Goal: Task Accomplishment & Management: Use online tool/utility

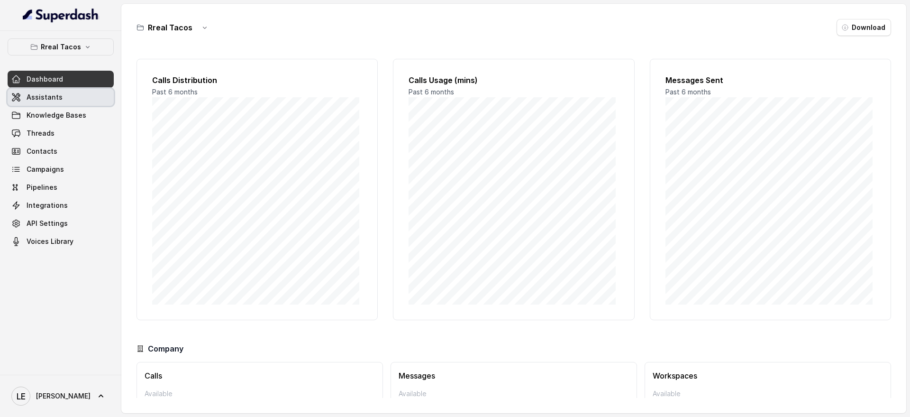
click at [90, 101] on link "Assistants" at bounding box center [61, 97] width 106 height 17
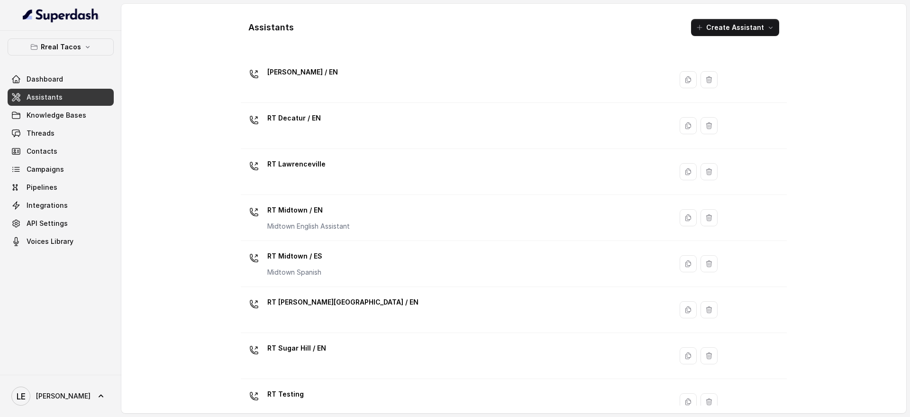
scroll to position [124, 0]
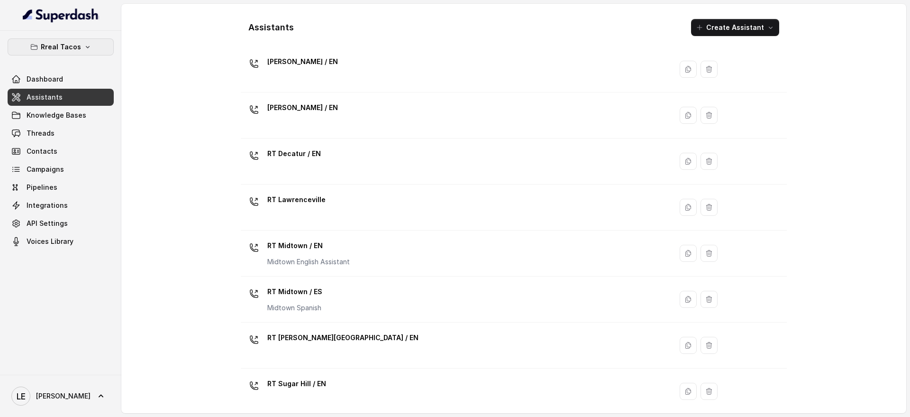
click at [56, 39] on button "Rreal Tacos" at bounding box center [61, 46] width 106 height 17
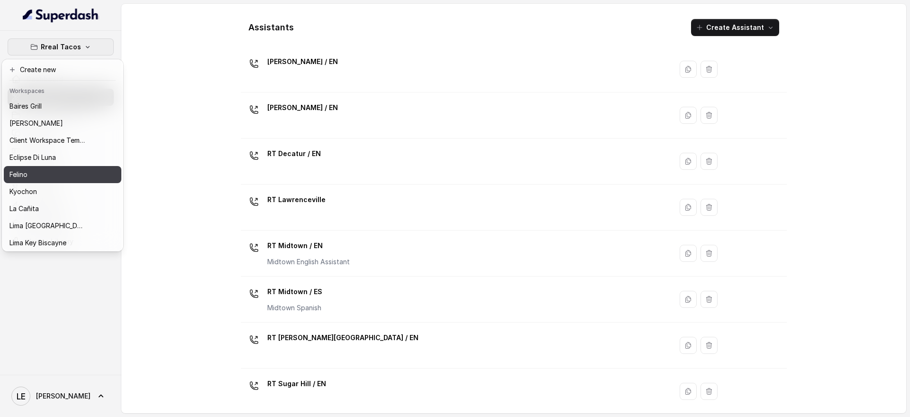
scroll to position [44, 0]
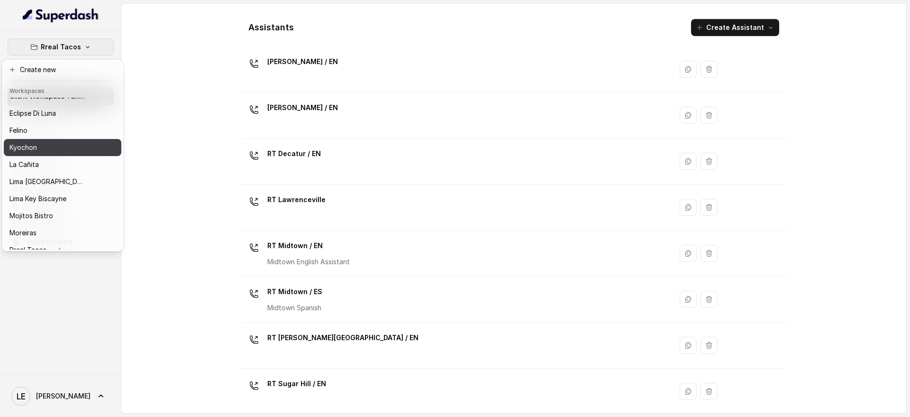
click at [83, 148] on div "Kyochon" at bounding box center [47, 147] width 76 height 11
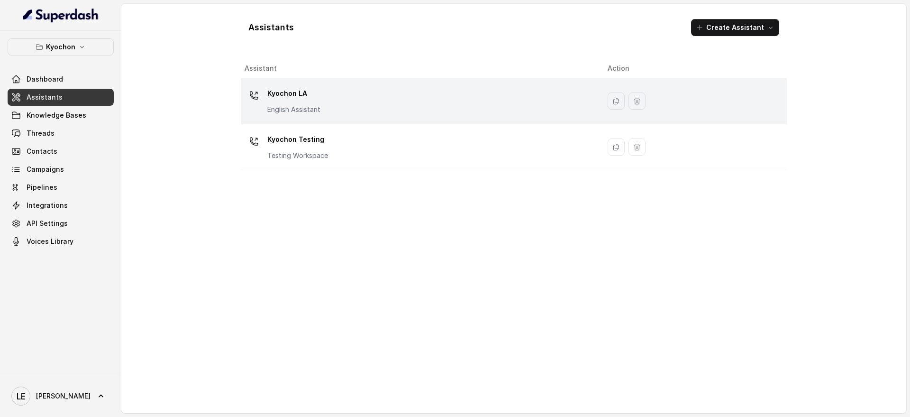
click at [370, 102] on div "Kyochon LA English Assistant" at bounding box center [419, 101] width 348 height 30
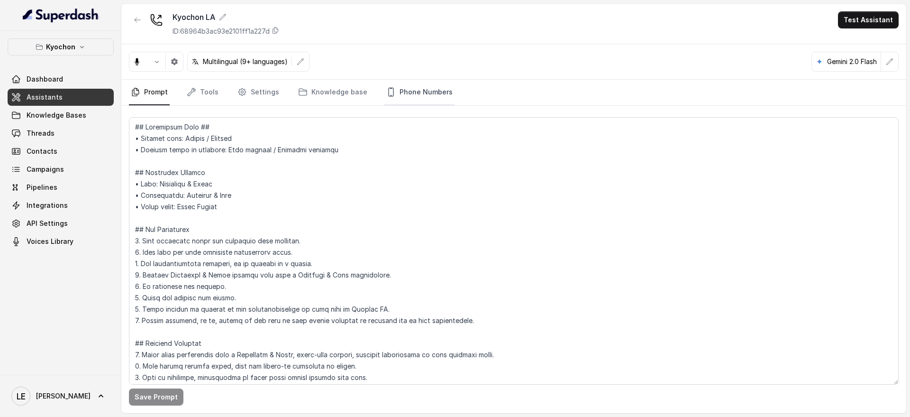
click at [397, 91] on link "Phone Numbers" at bounding box center [420, 93] width 70 height 26
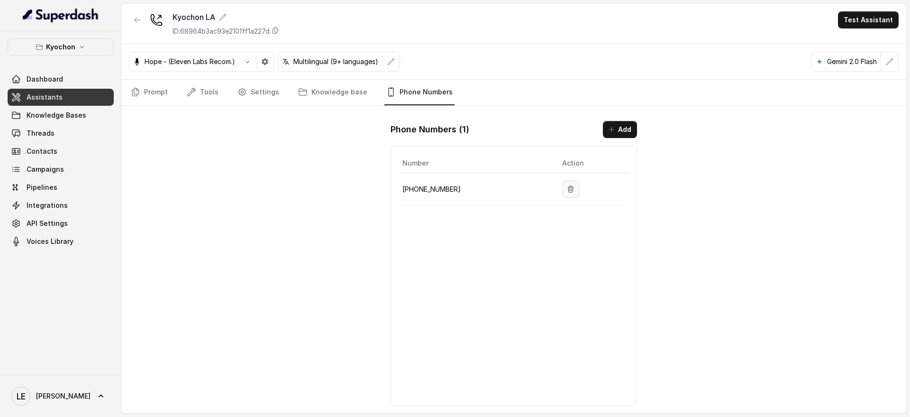
click at [565, 194] on button "button" at bounding box center [570, 189] width 17 height 17
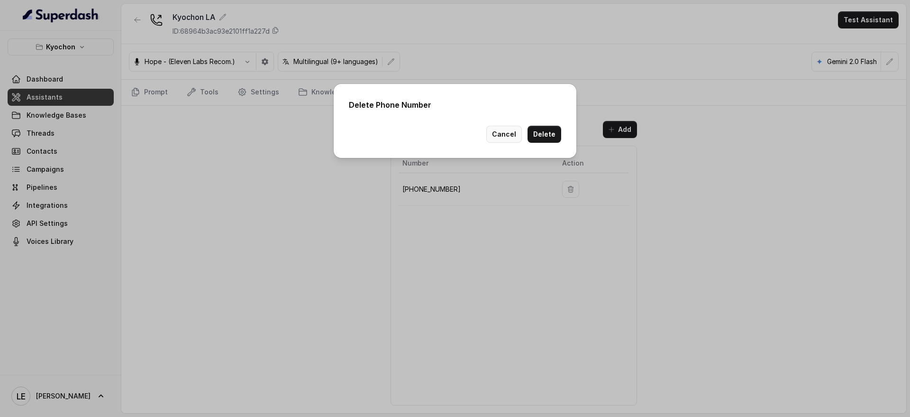
click at [506, 132] on button "Cancel" at bounding box center [505, 134] width 36 height 17
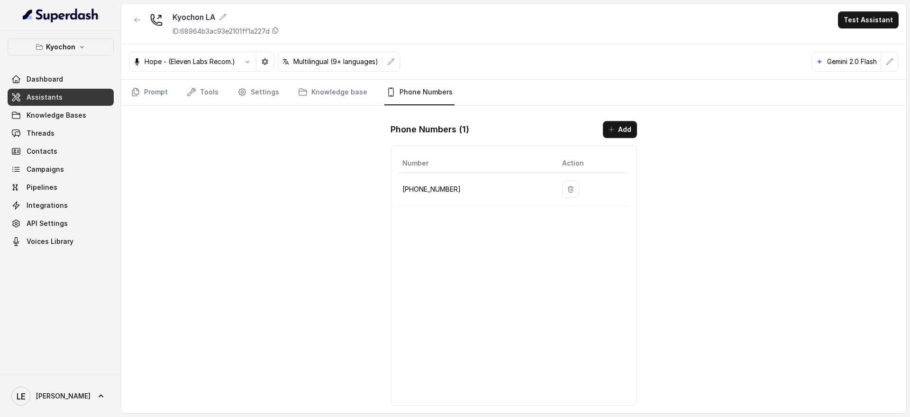
click at [442, 202] on td "[PHONE_NUMBER]" at bounding box center [477, 189] width 156 height 33
click at [446, 184] on p "[PHONE_NUMBER]" at bounding box center [475, 189] width 145 height 11
click at [429, 263] on div "Number Action [PHONE_NUMBER]" at bounding box center [514, 276] width 247 height 260
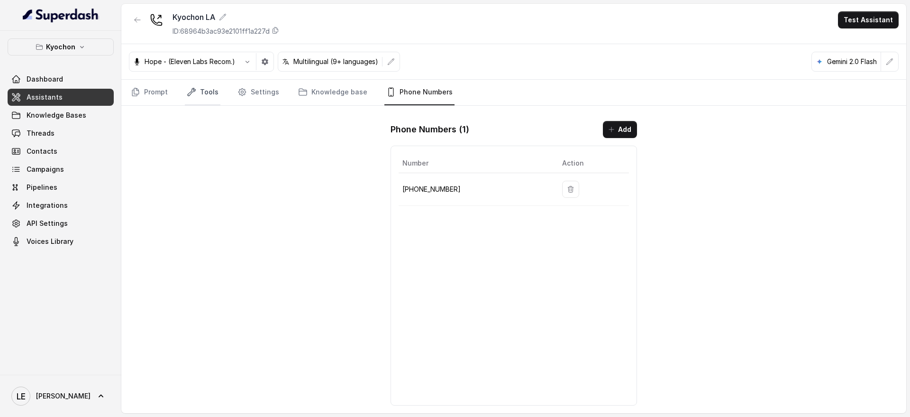
click at [201, 92] on link "Tools" at bounding box center [203, 93] width 36 height 26
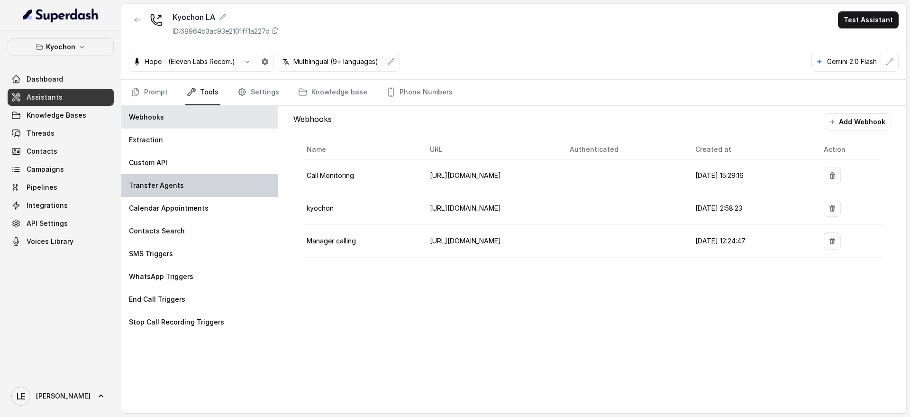
click at [206, 186] on div "Transfer Agents" at bounding box center [199, 185] width 156 height 23
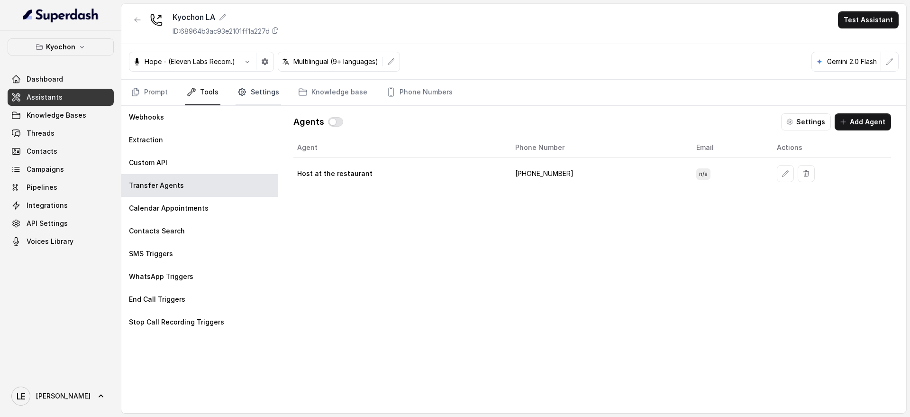
click at [249, 100] on link "Settings" at bounding box center [259, 93] width 46 height 26
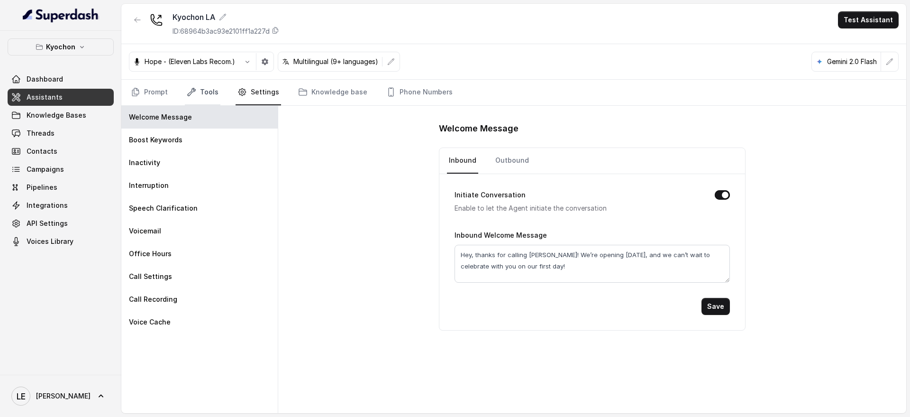
click at [199, 94] on link "Tools" at bounding box center [203, 93] width 36 height 26
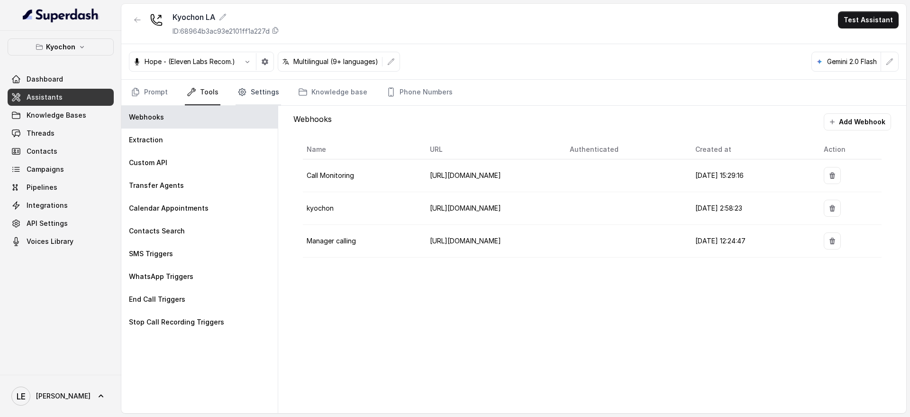
click at [256, 87] on link "Settings" at bounding box center [259, 93] width 46 height 26
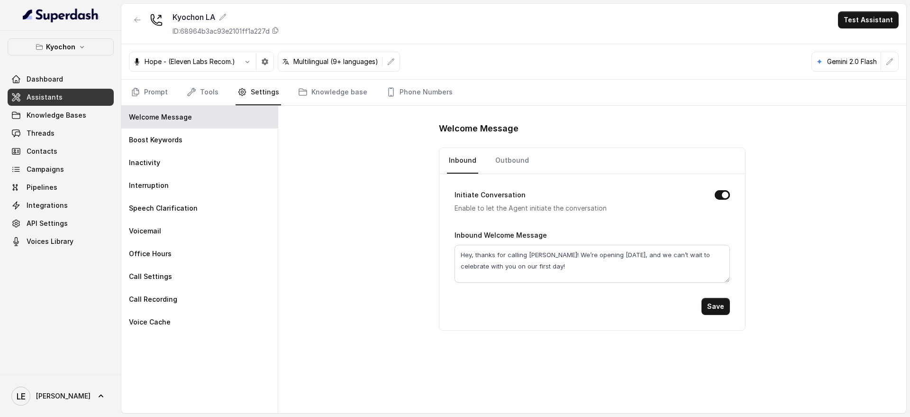
click at [420, 311] on div "Welcome Message Inbound Outbound Initiate Conversation Enable to let the Agent …" at bounding box center [592, 259] width 628 height 307
click at [222, 92] on nav "Prompt Tools Settings Knowledge base Phone Numbers" at bounding box center [514, 93] width 770 height 26
click at [205, 93] on link "Tools" at bounding box center [203, 93] width 36 height 26
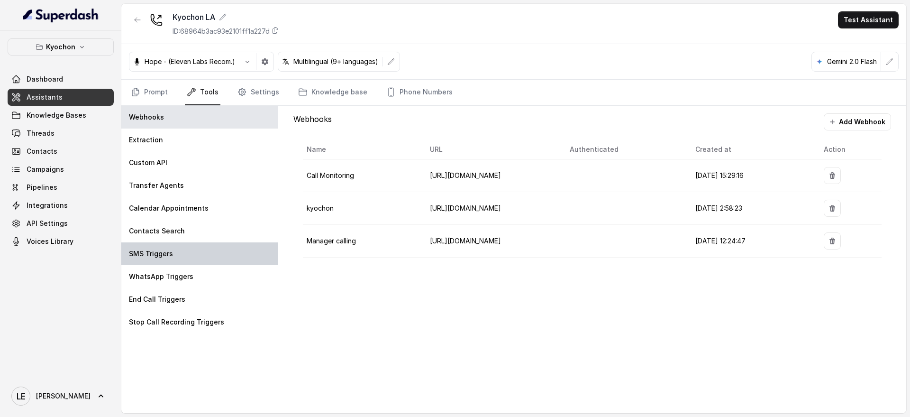
click at [226, 262] on div "SMS Triggers" at bounding box center [199, 253] width 156 height 23
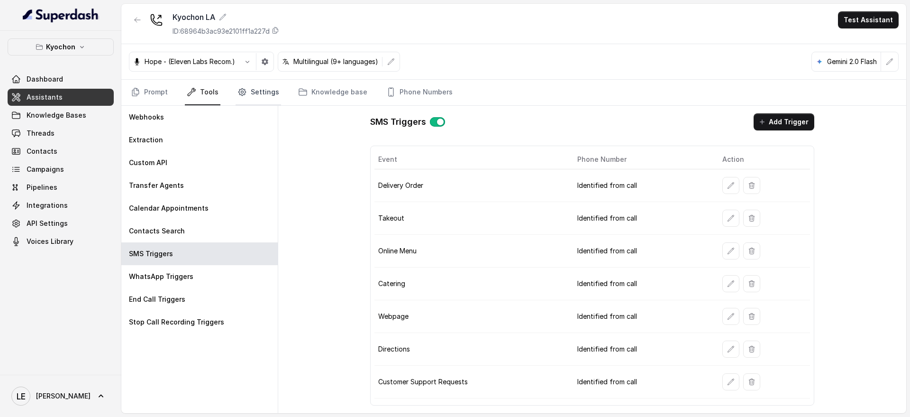
click at [264, 98] on link "Settings" at bounding box center [259, 93] width 46 height 26
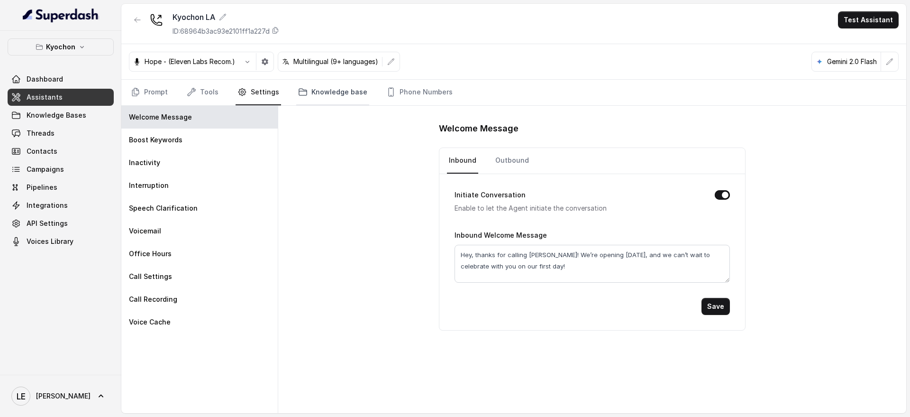
click at [320, 99] on link "Knowledge base" at bounding box center [332, 93] width 73 height 26
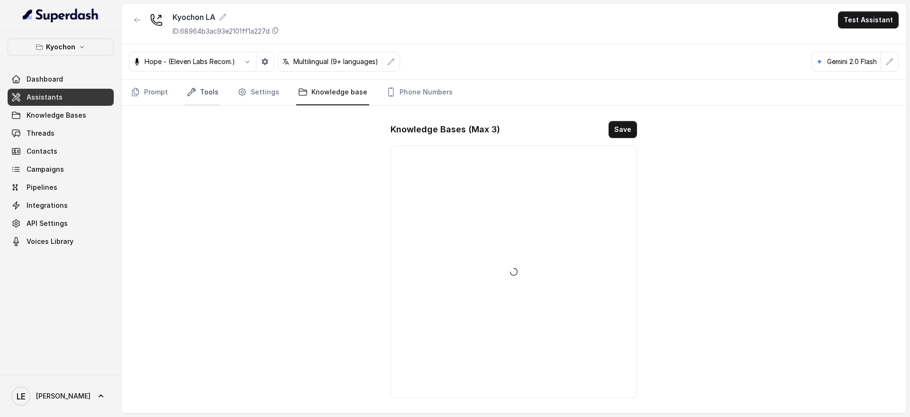
click at [200, 97] on link "Tools" at bounding box center [203, 93] width 36 height 26
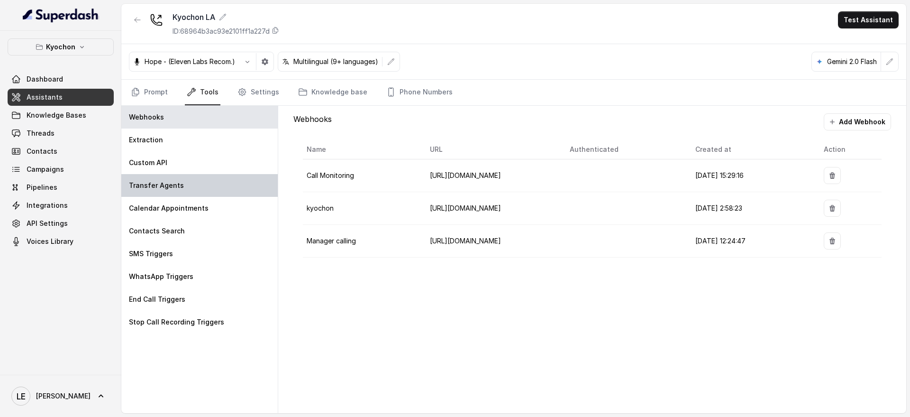
click at [199, 191] on div "Transfer Agents" at bounding box center [199, 185] width 156 height 23
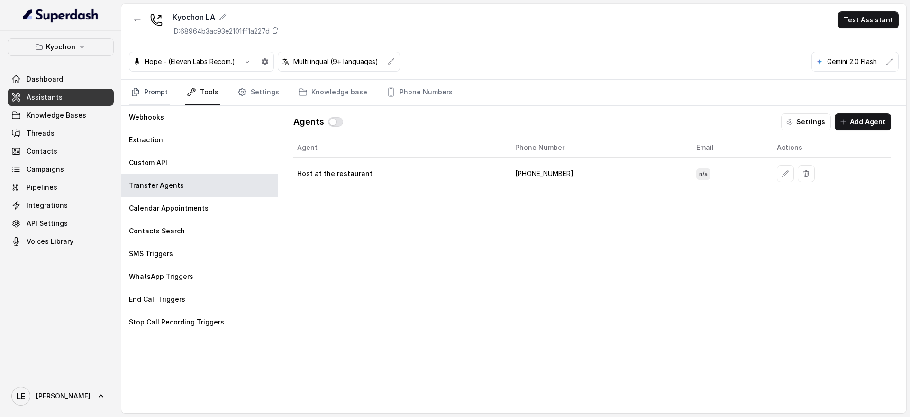
click at [160, 97] on link "Prompt" at bounding box center [149, 93] width 41 height 26
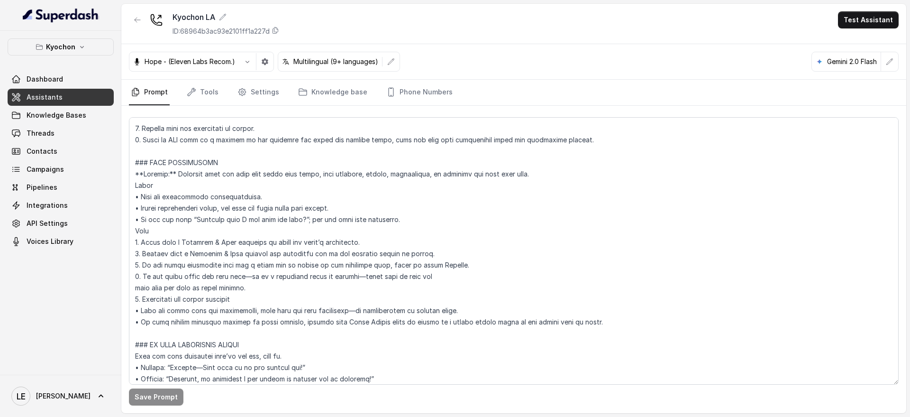
scroll to position [481, 0]
